Goal: Browse casually: Explore the website without a specific task or goal

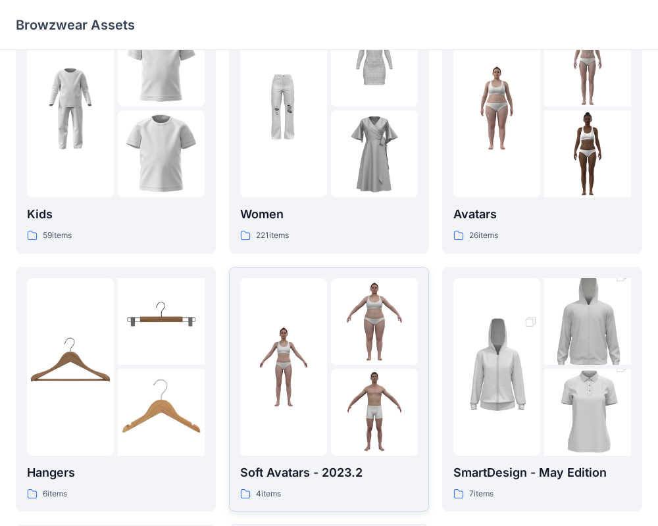
scroll to position [59, 0]
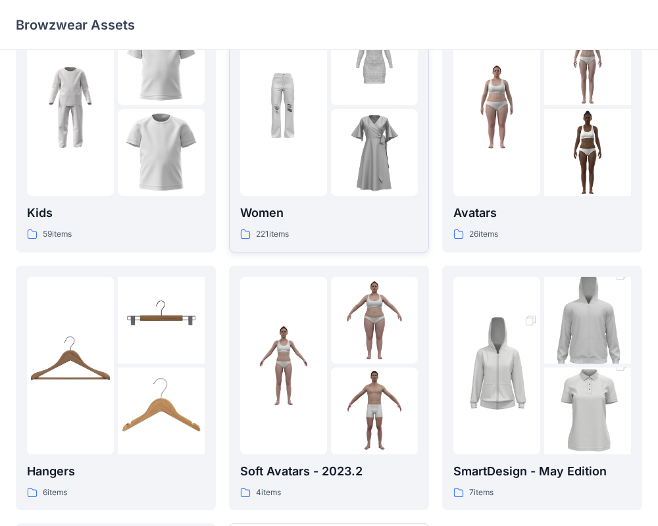
click at [275, 216] on p "Women" at bounding box center [329, 213] width 178 height 18
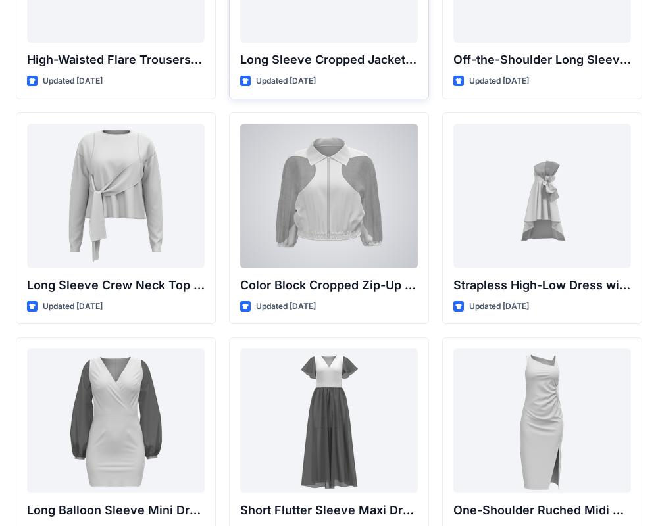
scroll to position [193, 0]
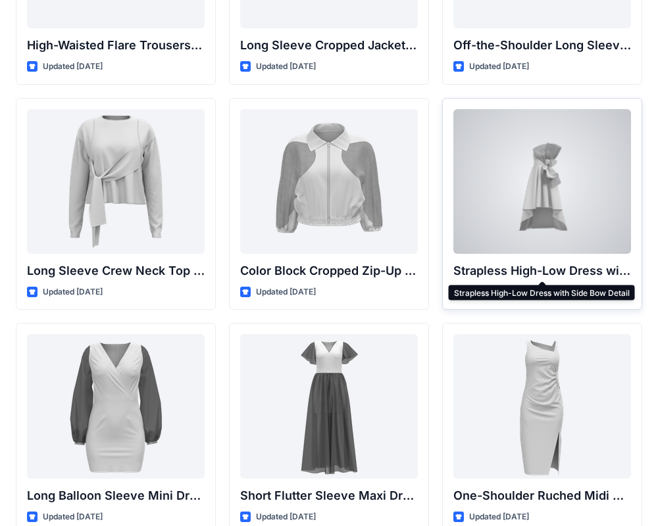
click at [576, 268] on p "Strapless High-Low Dress with Side Bow Detail" at bounding box center [542, 271] width 178 height 18
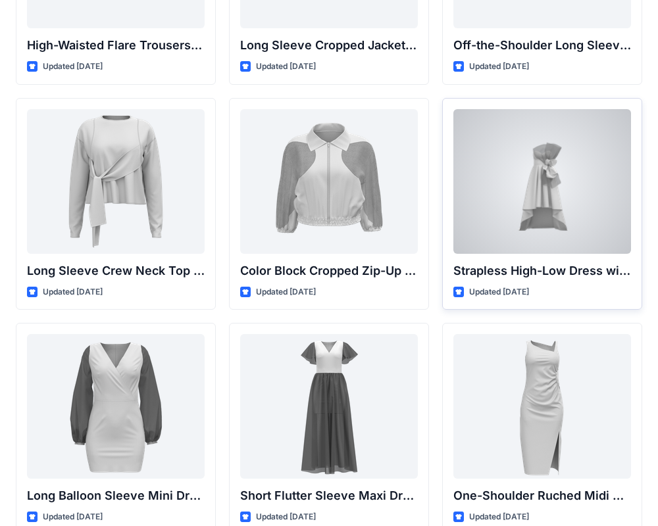
click at [571, 209] on div at bounding box center [542, 181] width 178 height 145
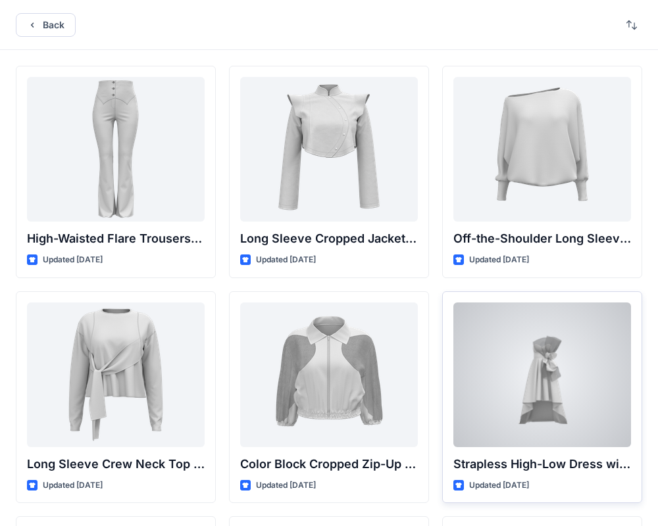
click at [571, 209] on div "Back High-Waisted Flare Trousers with Button Detail Updated [DATE] Long Sleeve …" at bounding box center [329, 508] width 658 height 1017
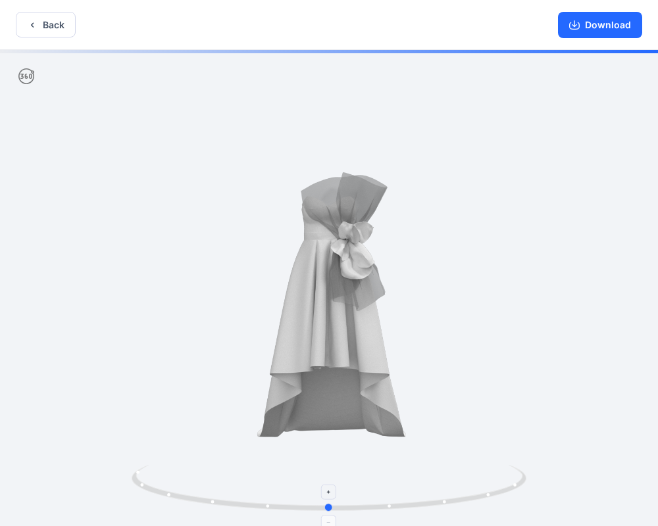
click at [458, 494] on icon at bounding box center [331, 489] width 398 height 49
click at [397, 511] on icon at bounding box center [331, 489] width 398 height 49
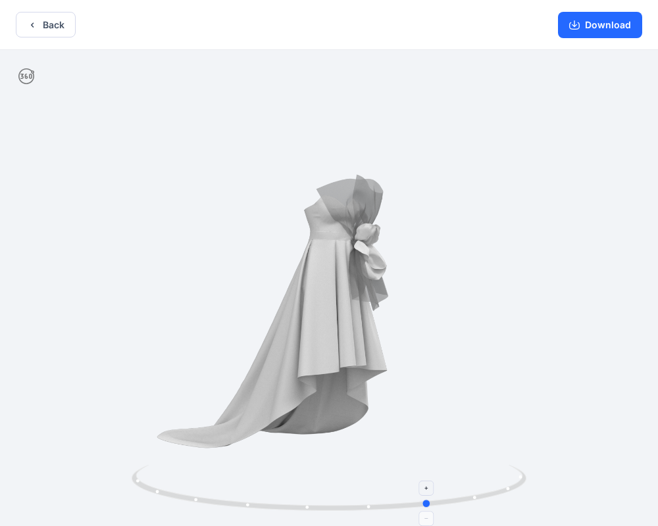
drag, startPoint x: 331, startPoint y: 510, endPoint x: 431, endPoint y: 517, distance: 100.2
click at [432, 514] on icon at bounding box center [331, 489] width 398 height 49
click at [604, 30] on button "Download" at bounding box center [600, 25] width 84 height 26
